Goal: Check status: Check status

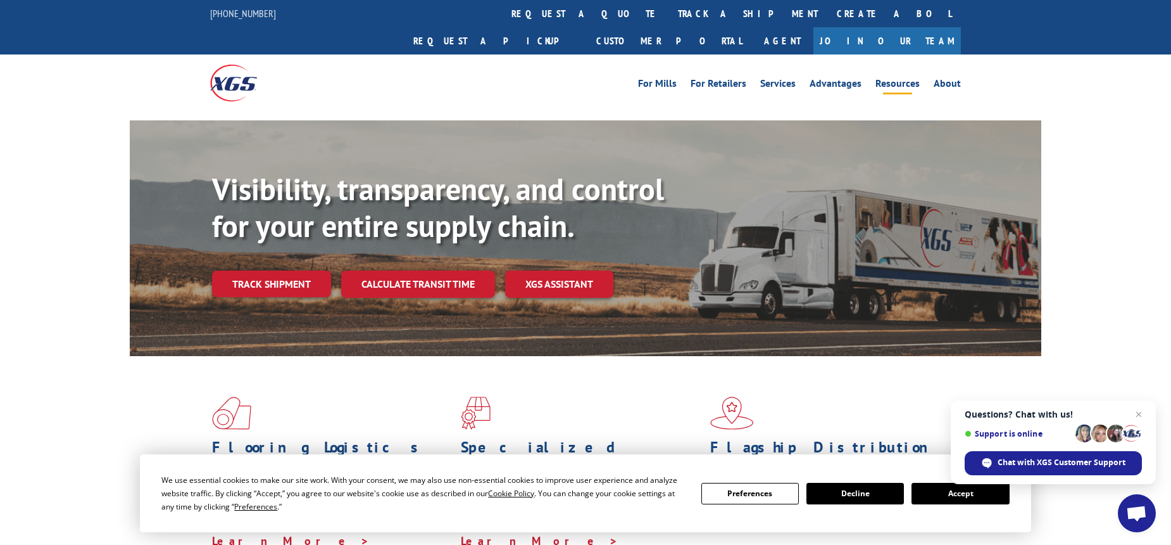
click at [904, 79] on link "Resources" at bounding box center [898, 86] width 44 height 14
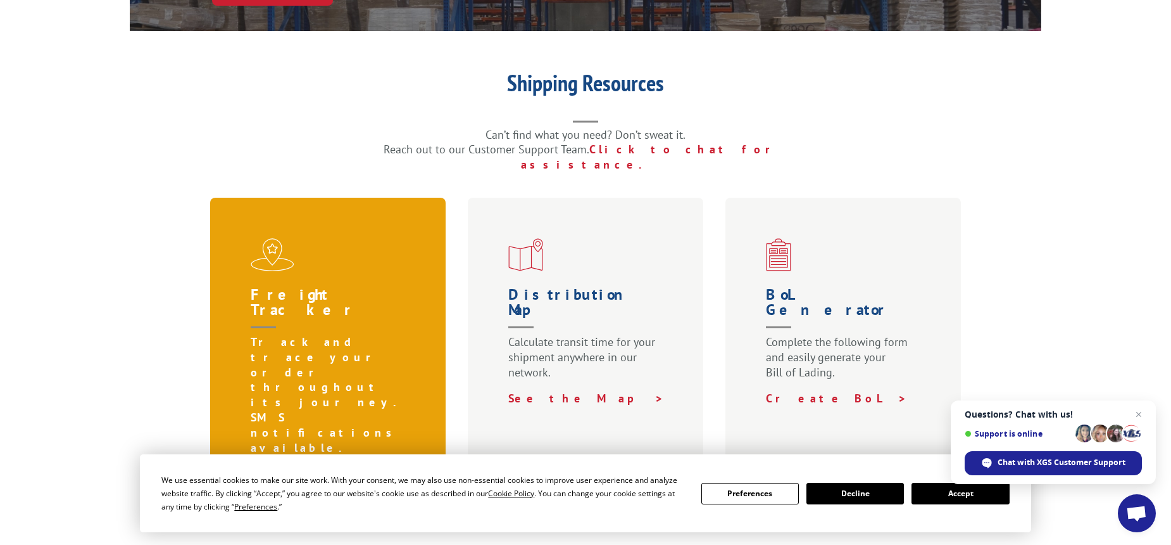
scroll to position [315, 0]
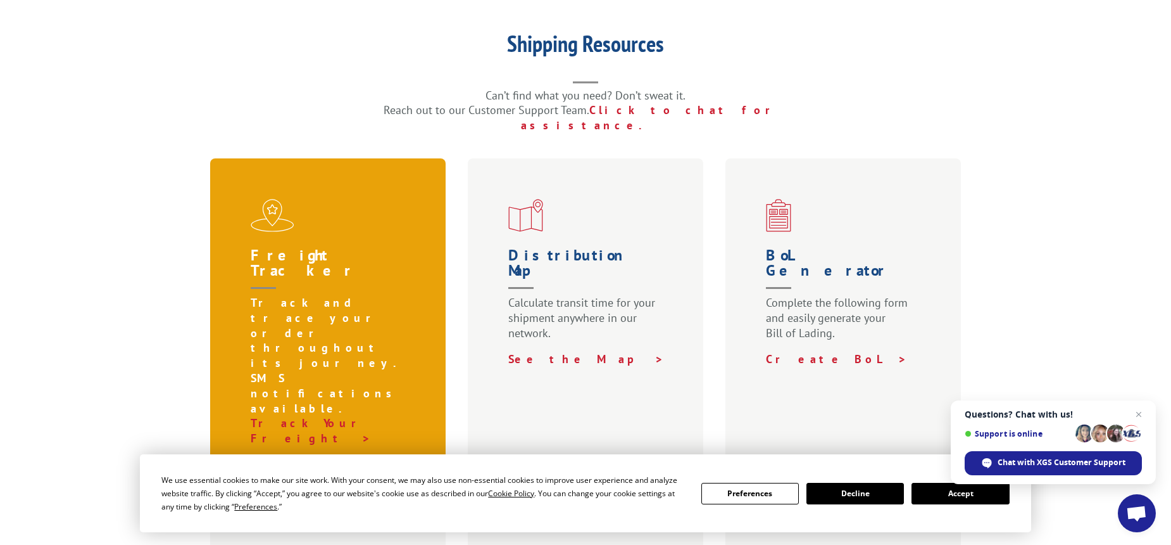
click at [308, 295] on p "Track and trace your order throughout its journey. SMS notifications available." at bounding box center [331, 355] width 160 height 120
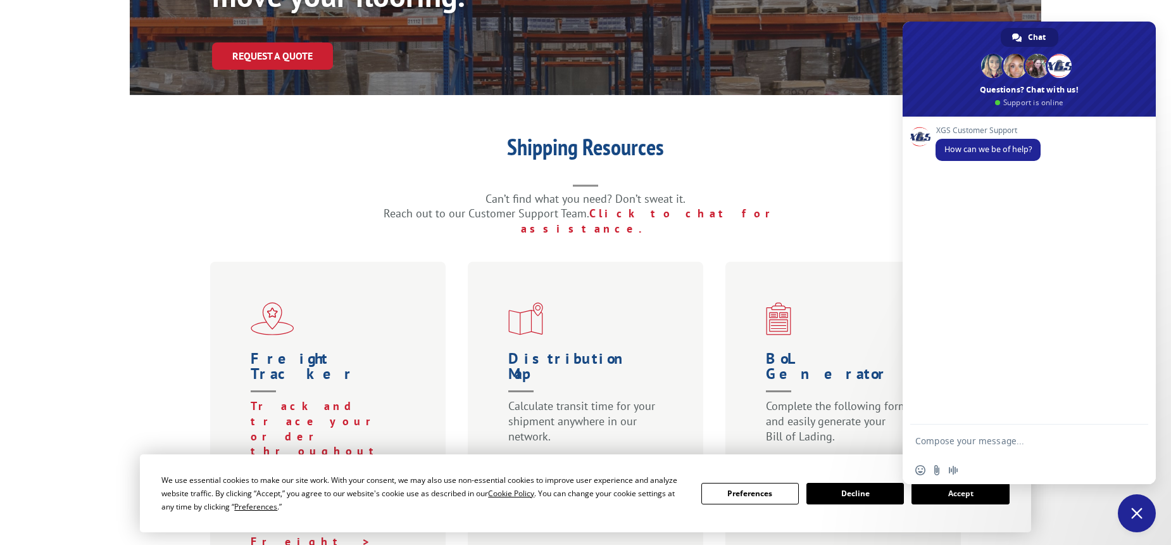
scroll to position [213, 0]
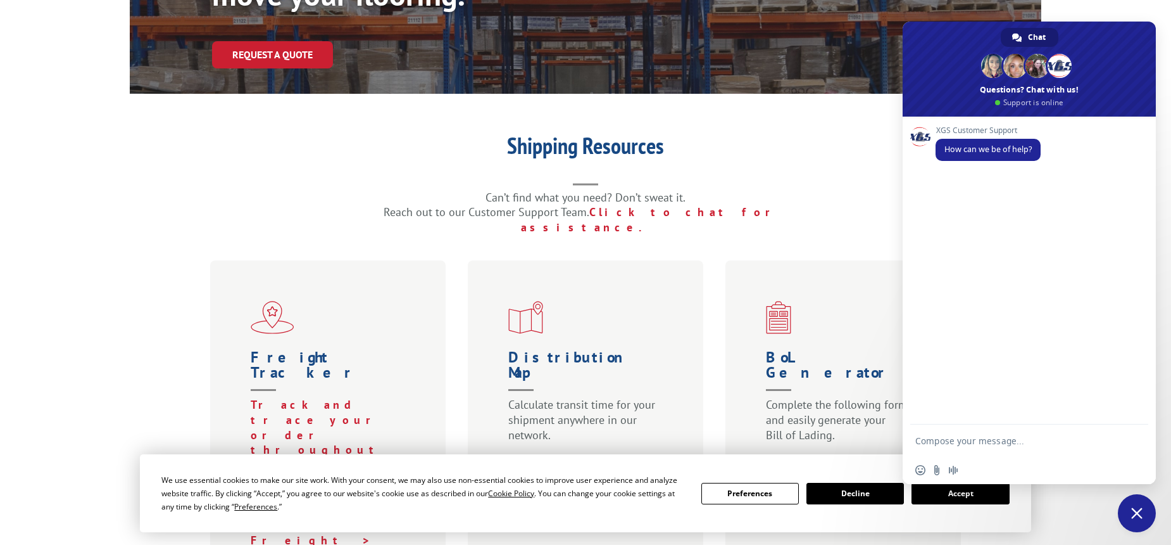
drag, startPoint x: 1137, startPoint y: 519, endPoint x: 880, endPoint y: 476, distance: 260.7
click at [1137, 519] on span "Close chat" at bounding box center [1137, 513] width 38 height 38
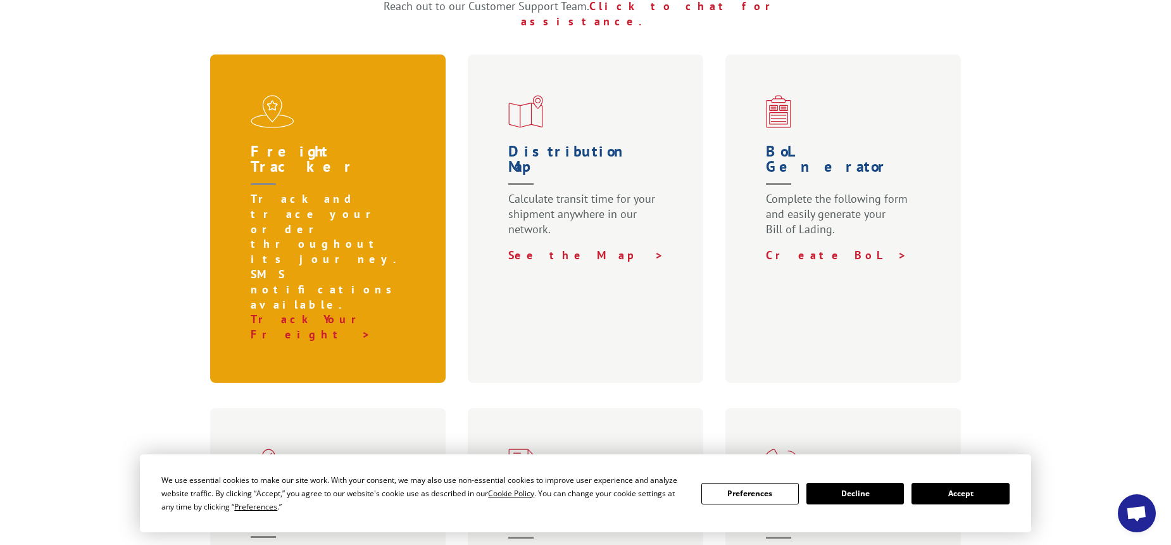
scroll to position [420, 0]
click at [291, 310] on link "Track Your Freight >" at bounding box center [312, 325] width 123 height 30
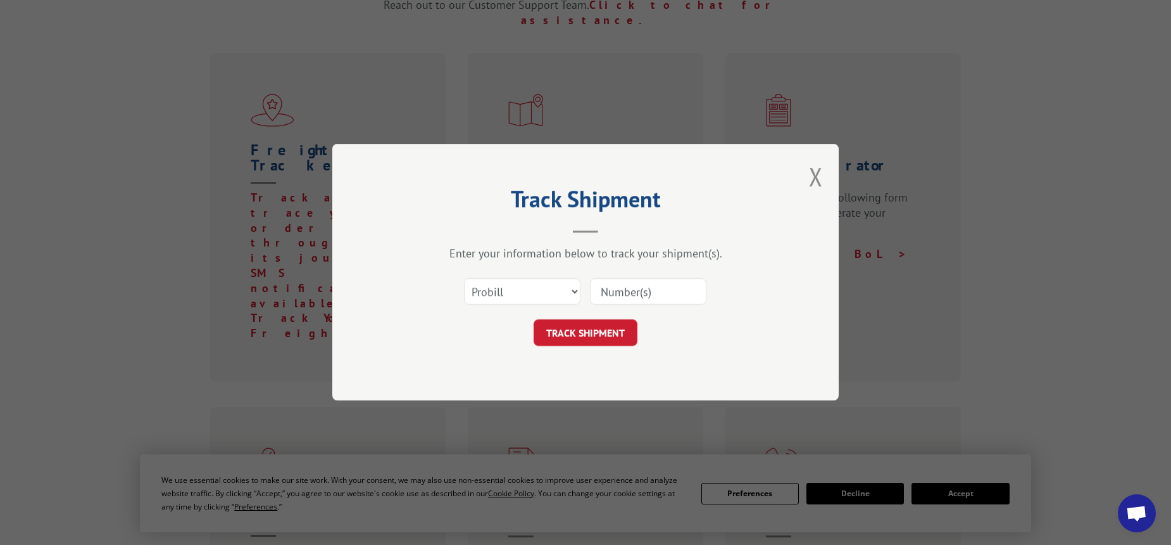
click at [616, 289] on input at bounding box center [648, 292] width 117 height 27
paste input "SM0903"
type input "SM0903"
click at [588, 332] on button "TRACK SHIPMENT" at bounding box center [586, 333] width 104 height 27
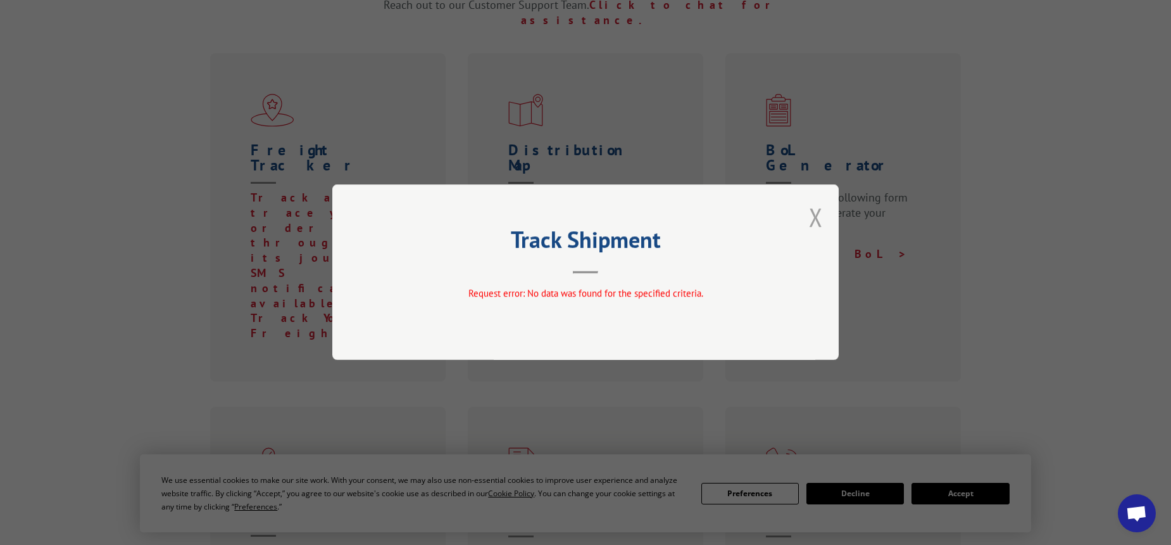
click at [817, 220] on button "Close modal" at bounding box center [816, 217] width 14 height 34
